Goal: Task Accomplishment & Management: Manage account settings

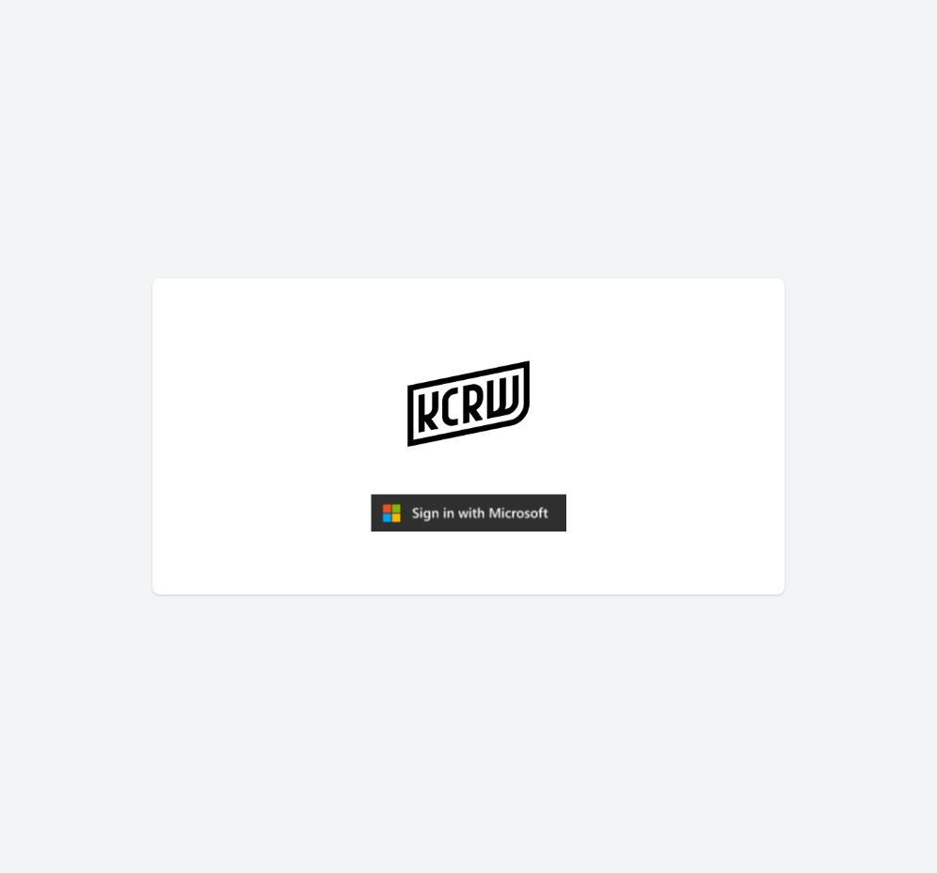
click at [451, 508] on img "submit" at bounding box center [469, 513] width 196 height 38
click at [470, 511] on img "submit" at bounding box center [469, 513] width 196 height 38
